Goal: Transaction & Acquisition: Purchase product/service

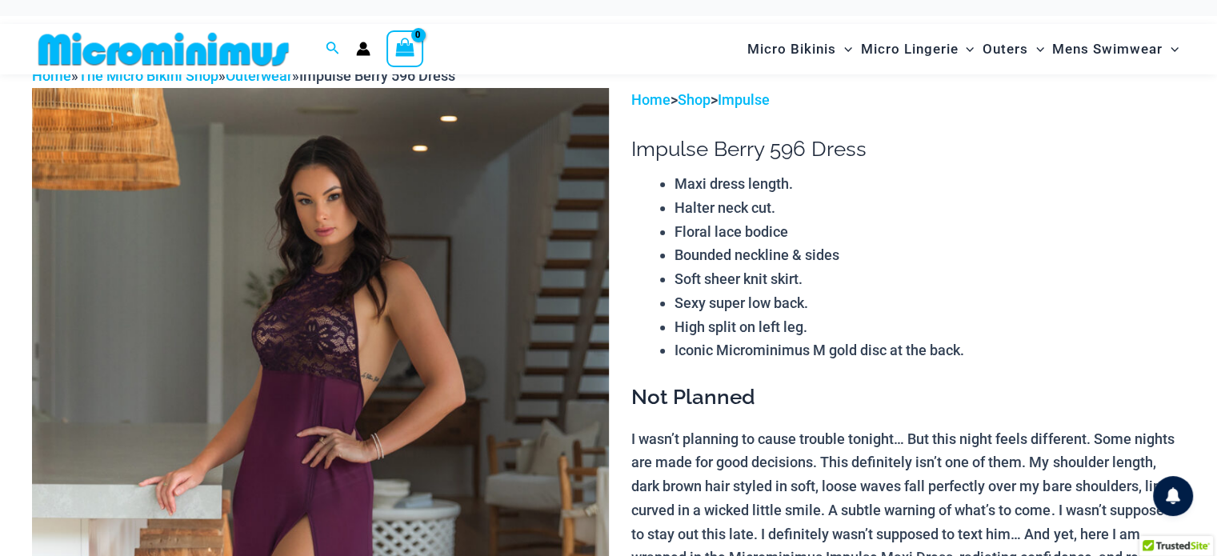
scroll to position [67, 0]
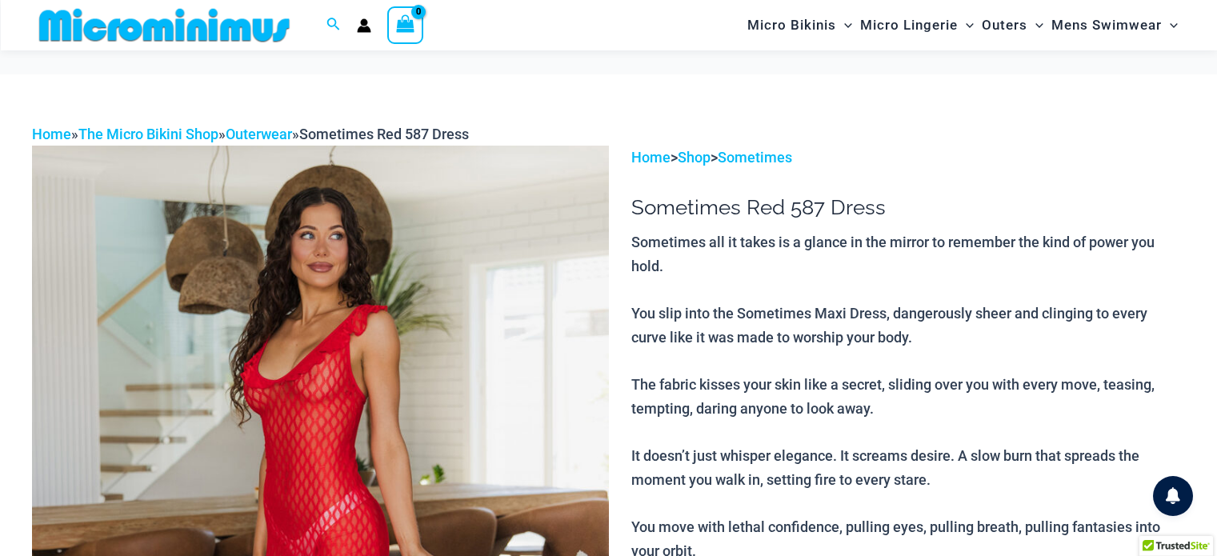
select select "*****"
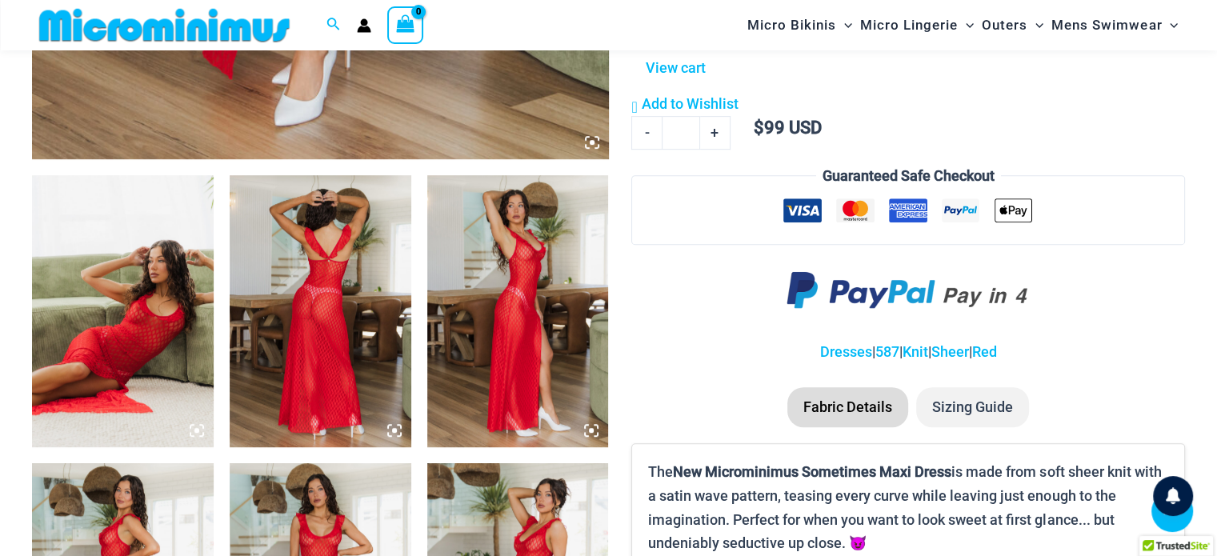
scroll to position [866, 0]
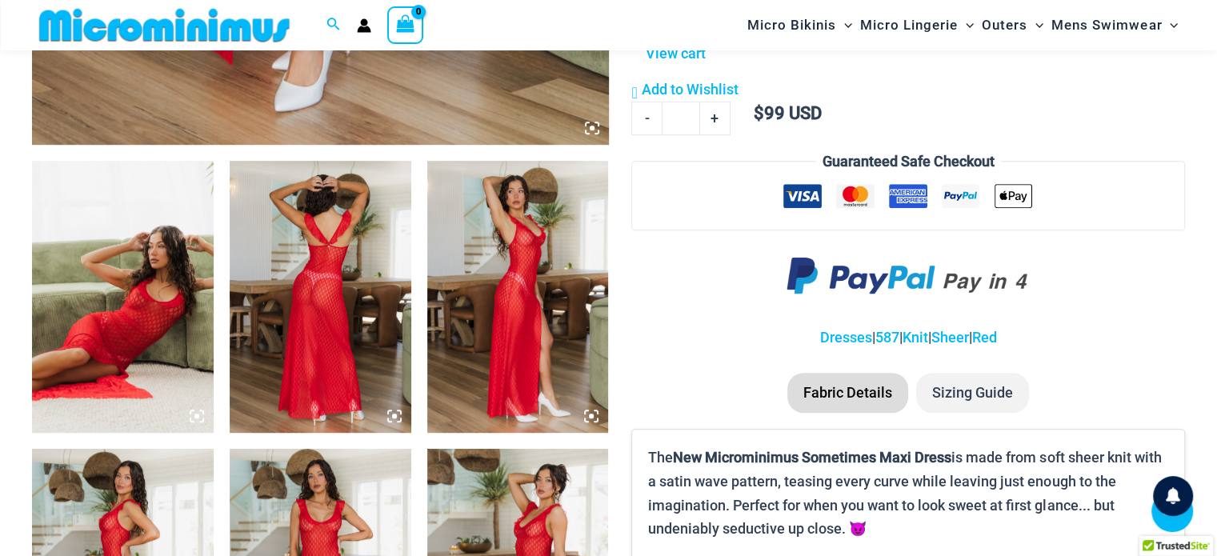
click at [343, 319] on img at bounding box center [321, 297] width 182 height 272
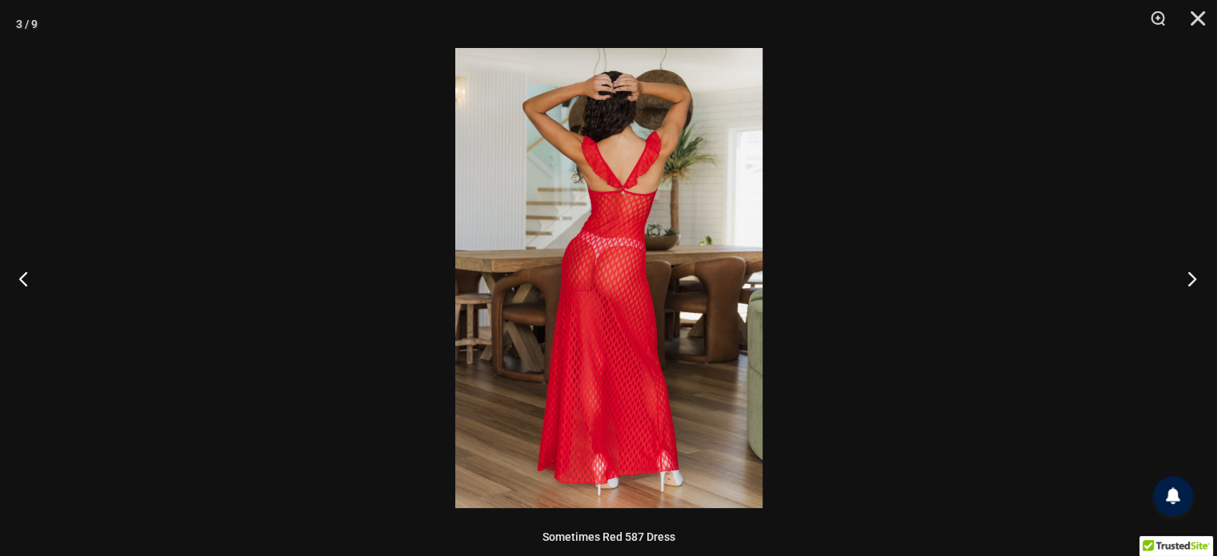
click at [1187, 281] on button "Next" at bounding box center [1187, 279] width 60 height 80
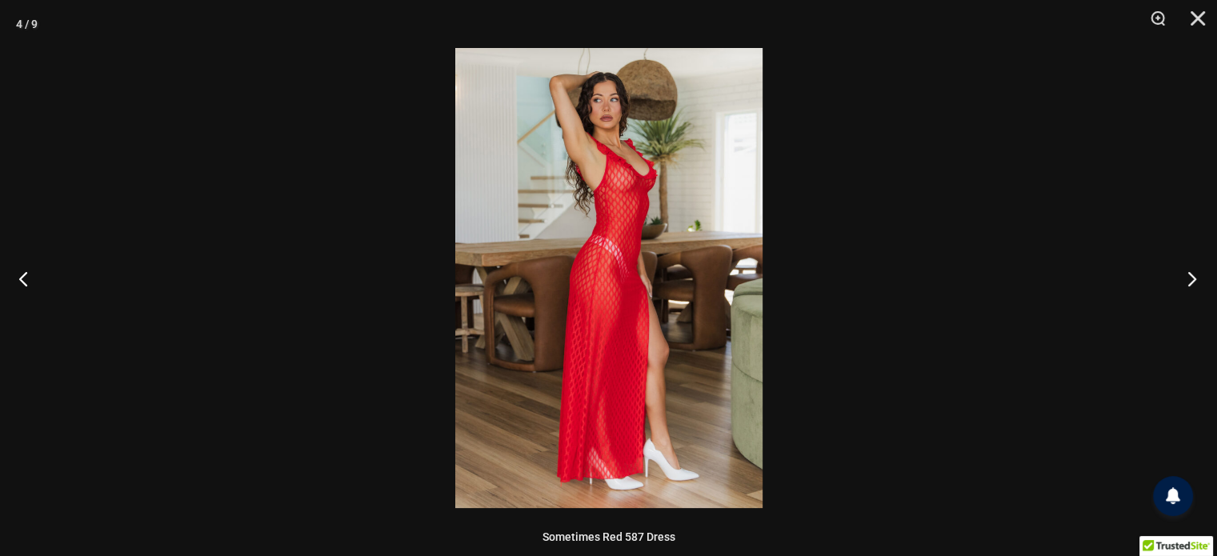
click at [1187, 281] on button "Next" at bounding box center [1187, 279] width 60 height 80
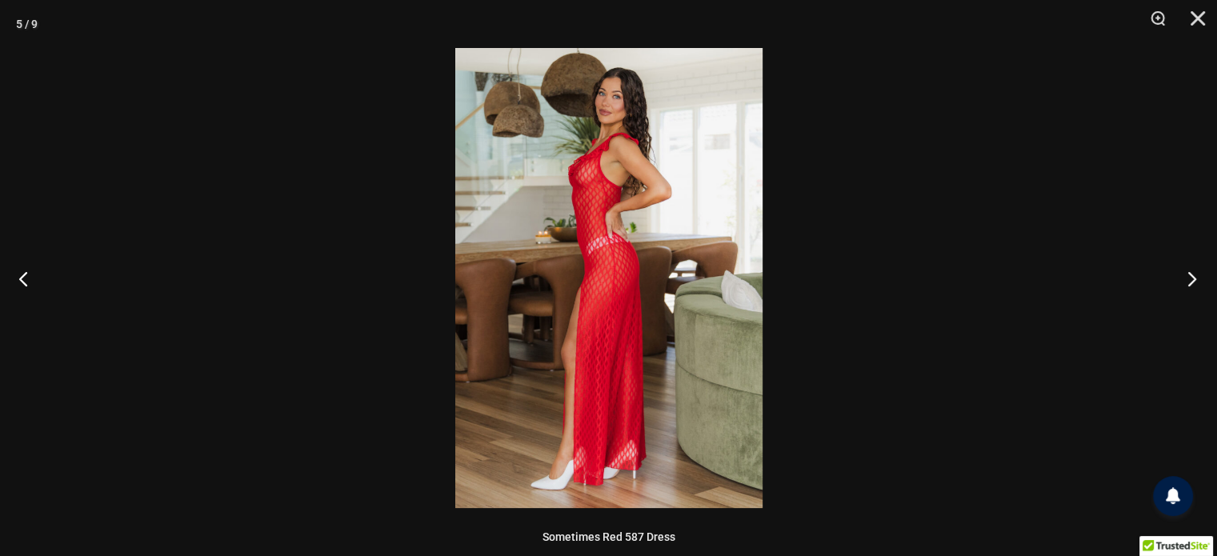
click at [1187, 281] on button "Next" at bounding box center [1187, 279] width 60 height 80
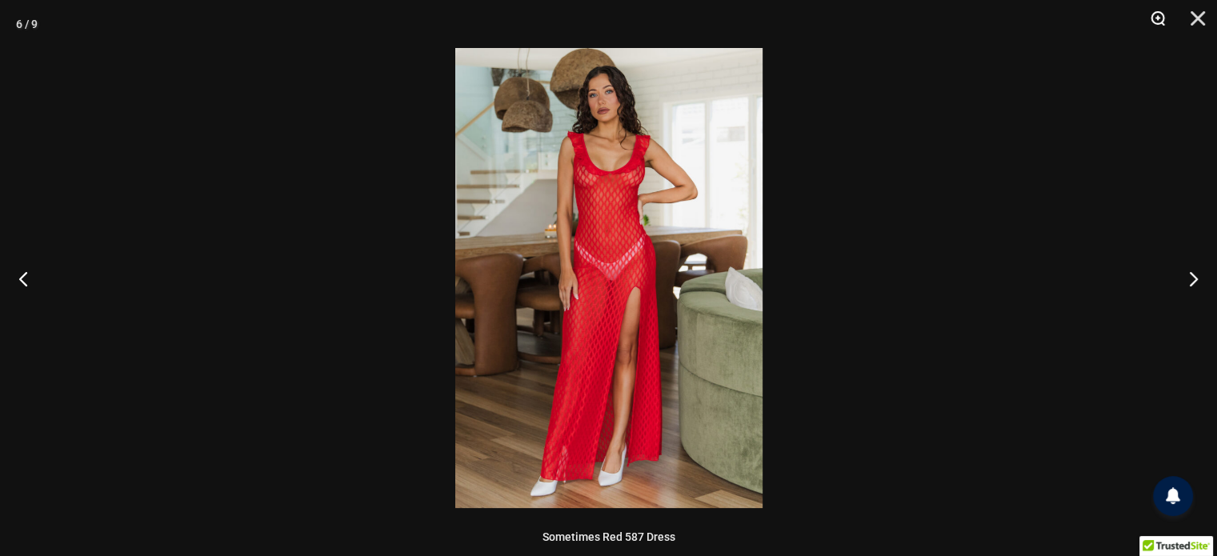
click at [1153, 14] on button "Zoom" at bounding box center [1153, 24] width 40 height 48
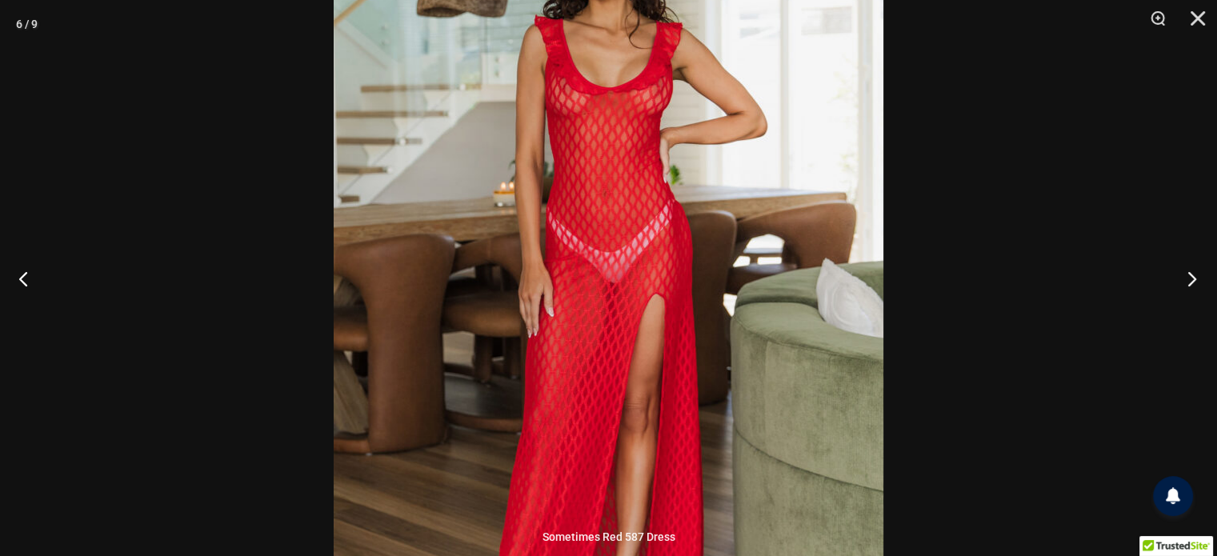
click at [1193, 279] on button "Next" at bounding box center [1187, 279] width 60 height 80
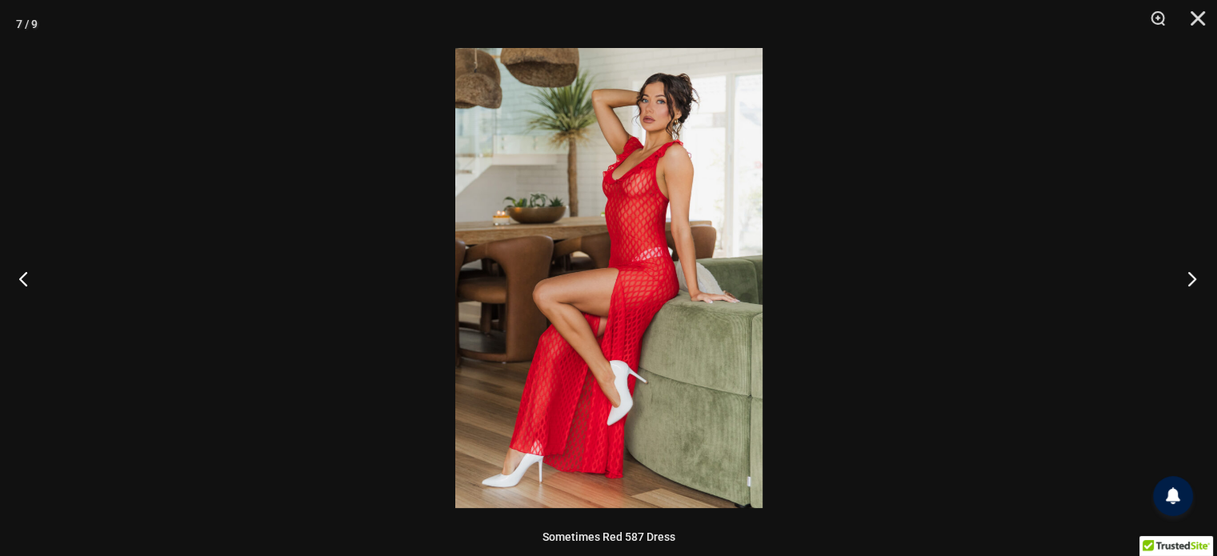
click at [1193, 279] on button "Next" at bounding box center [1187, 279] width 60 height 80
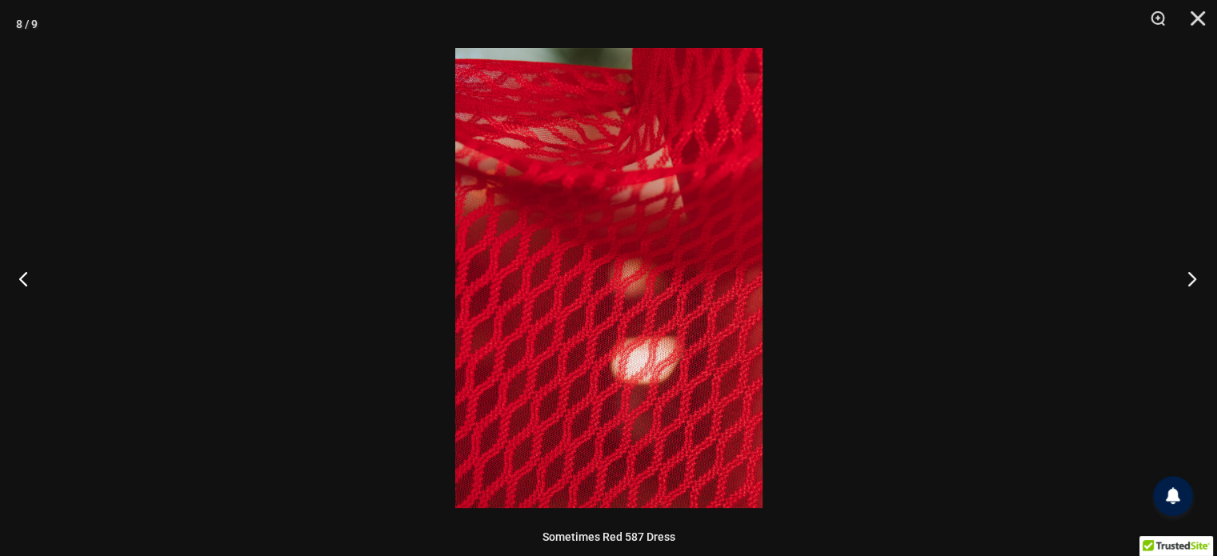
click at [1193, 279] on button "Next" at bounding box center [1187, 279] width 60 height 80
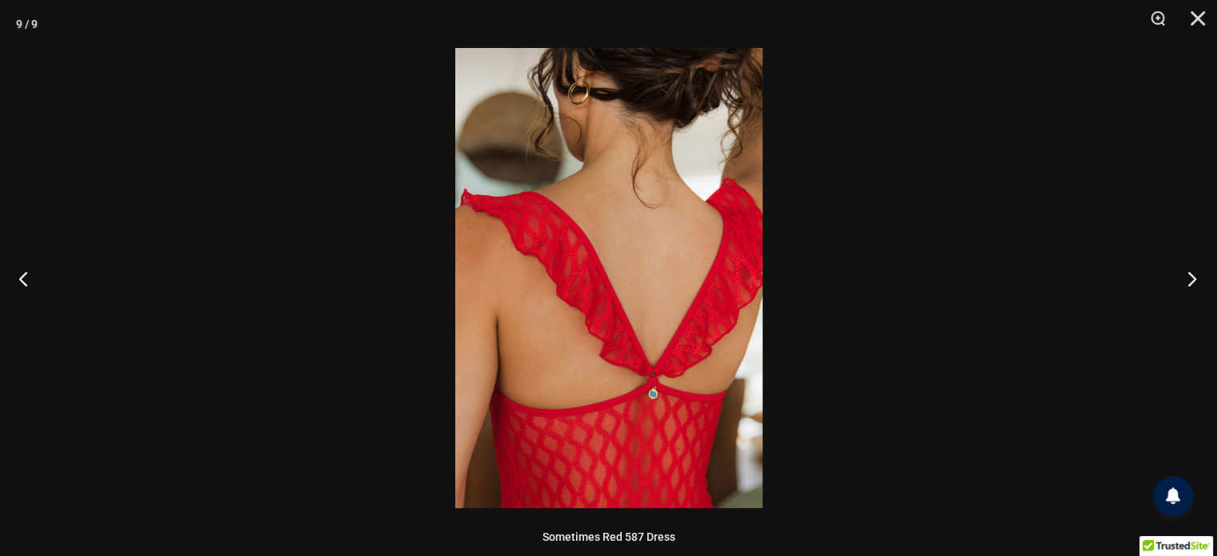
click at [1193, 279] on button "Next" at bounding box center [1187, 279] width 60 height 80
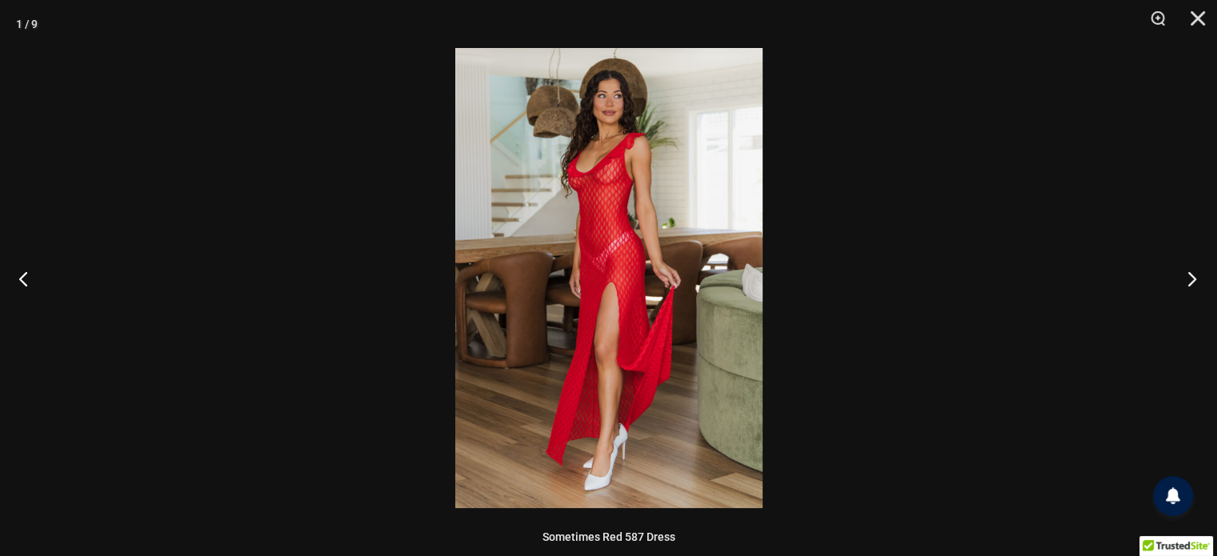
click at [1193, 279] on button "Next" at bounding box center [1187, 279] width 60 height 80
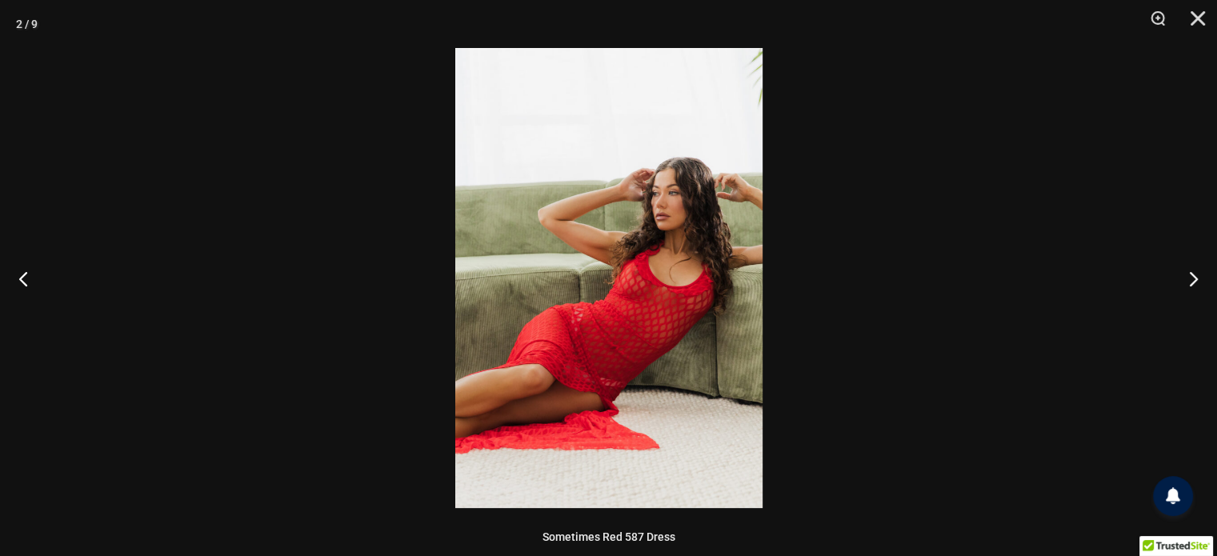
click at [1057, 130] on div at bounding box center [608, 278] width 1217 height 556
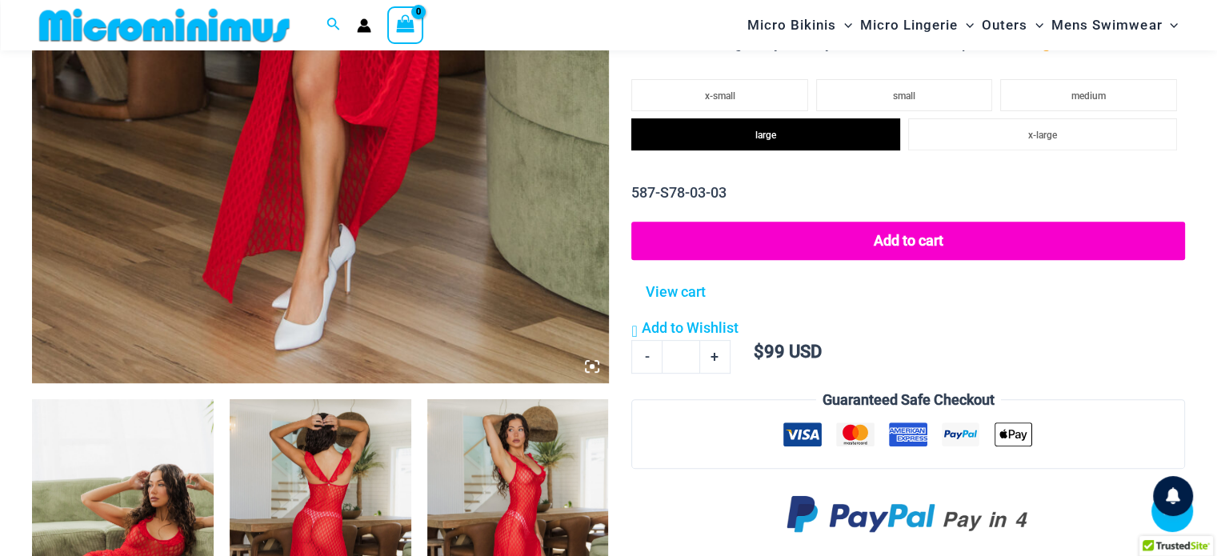
scroll to position [626, 0]
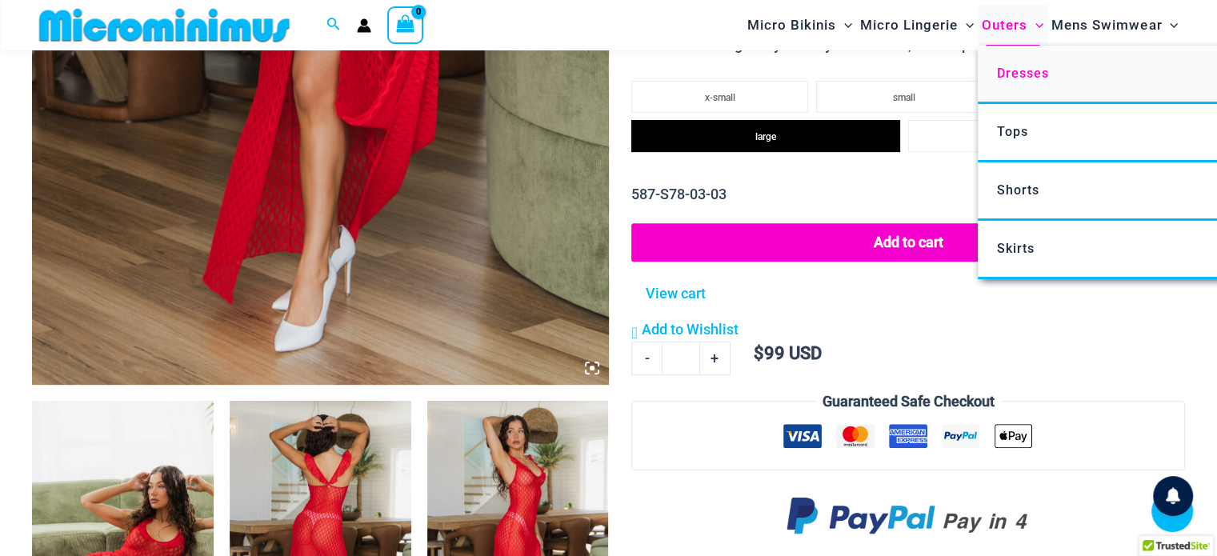
click at [1008, 74] on span "Dresses" at bounding box center [1023, 73] width 52 height 15
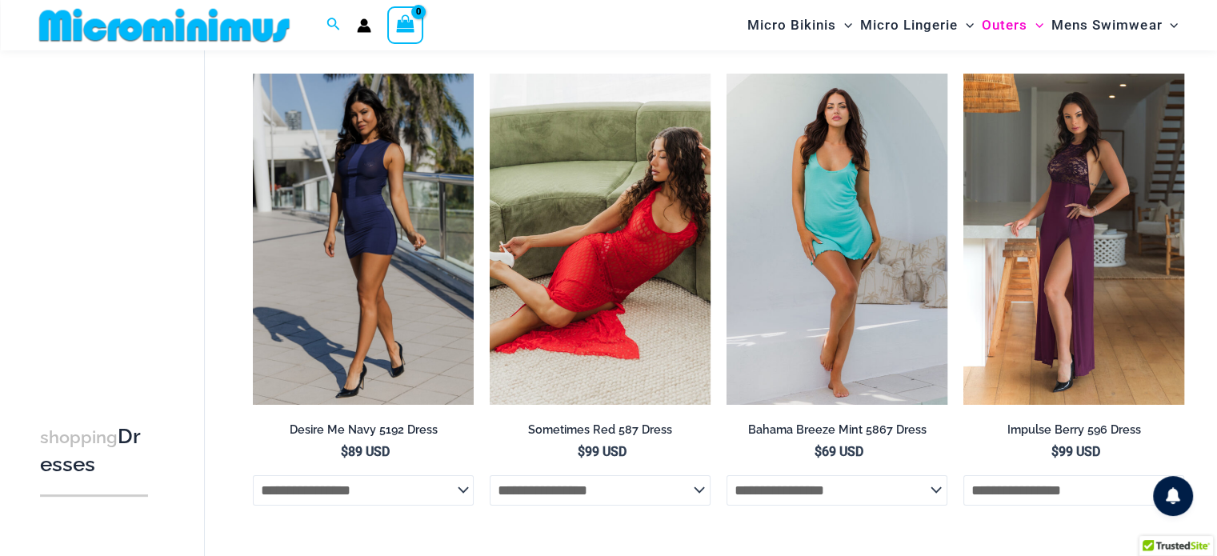
scroll to position [76, 0]
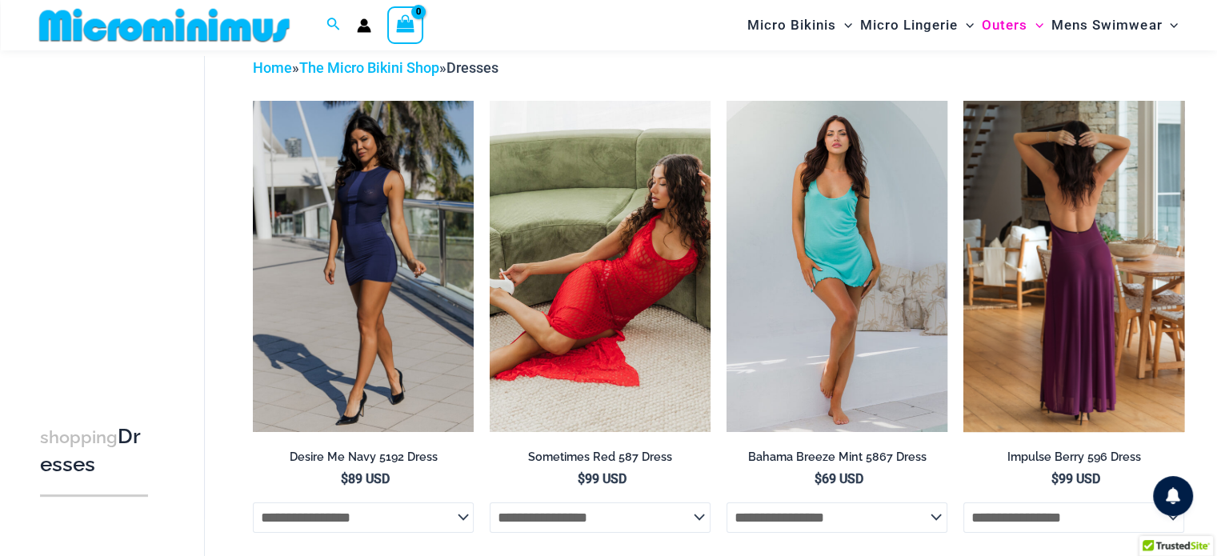
type input "**********"
click at [1103, 227] on img at bounding box center [1074, 266] width 221 height 331
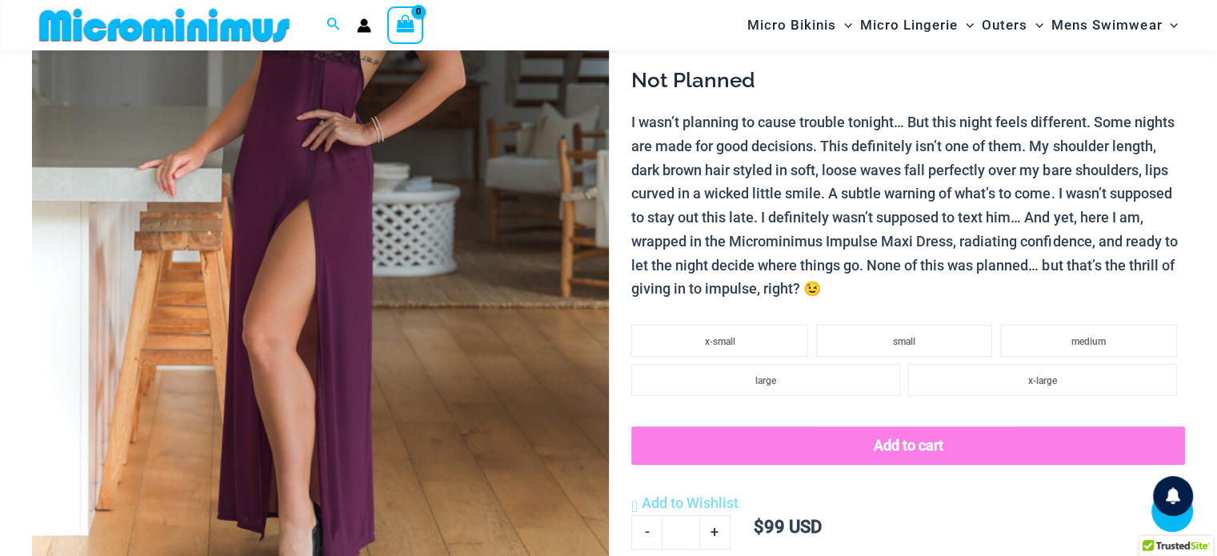
scroll to position [386, 0]
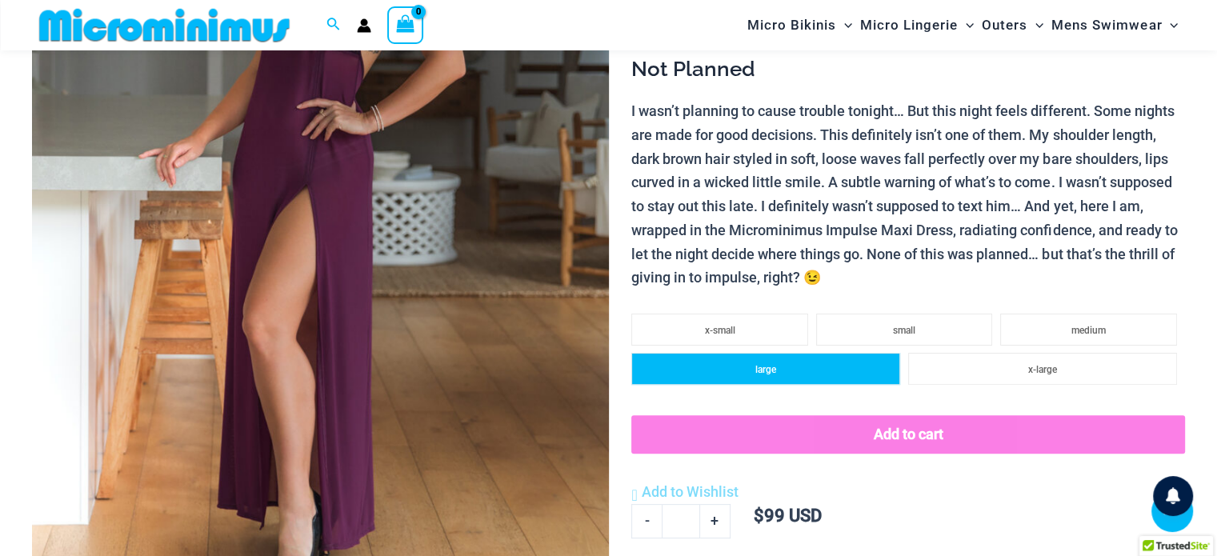
type input "**********"
click at [783, 375] on li "large" at bounding box center [766, 369] width 269 height 32
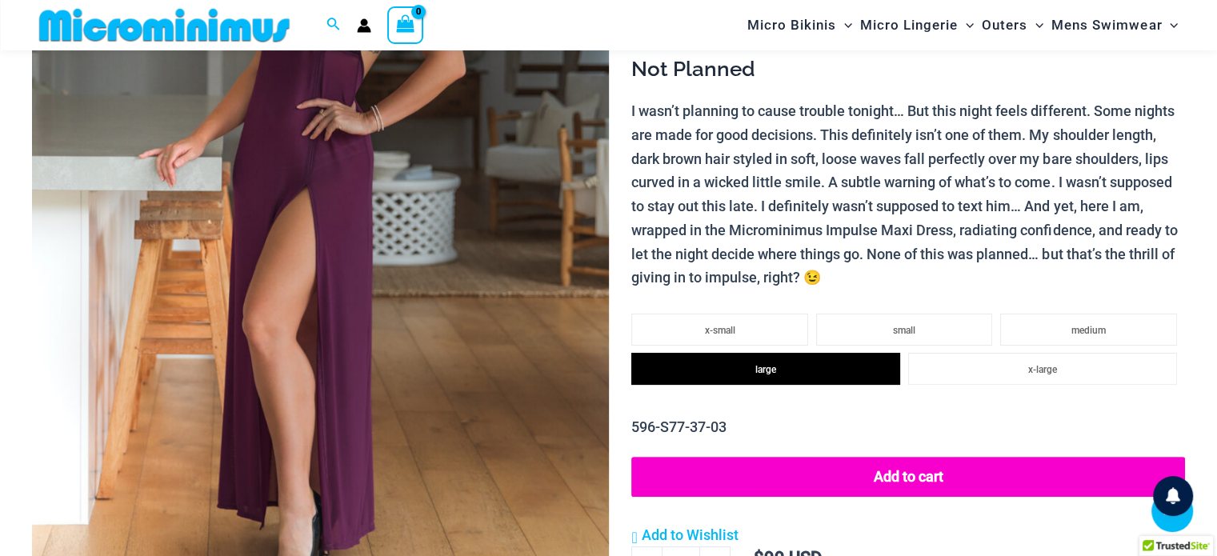
click at [954, 478] on button "Add to cart" at bounding box center [909, 477] width 554 height 40
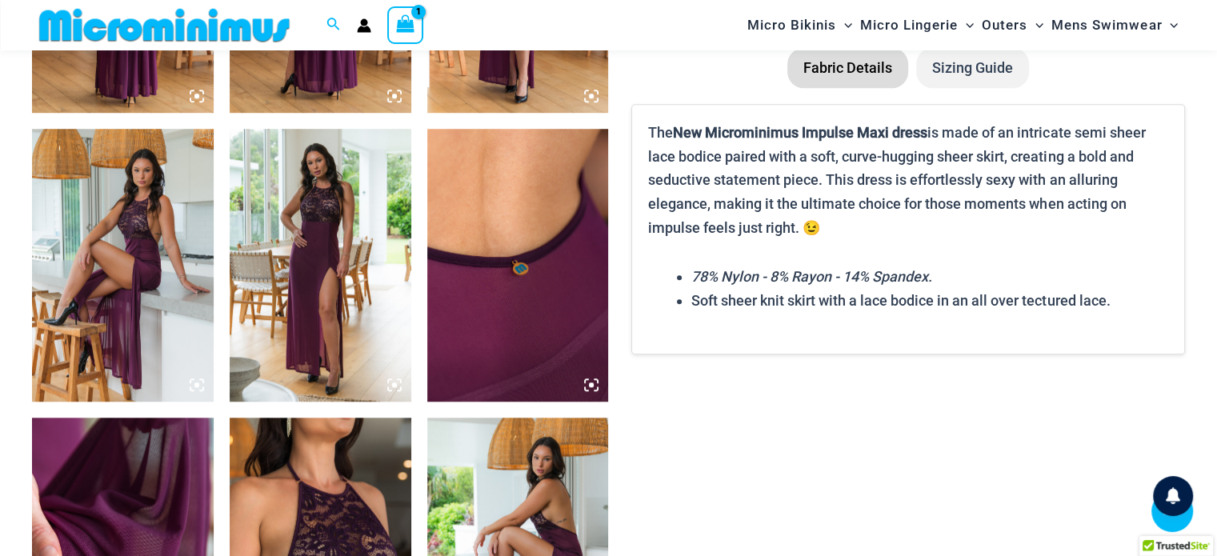
scroll to position [1346, 0]
